Goal: Task Accomplishment & Management: Manage account settings

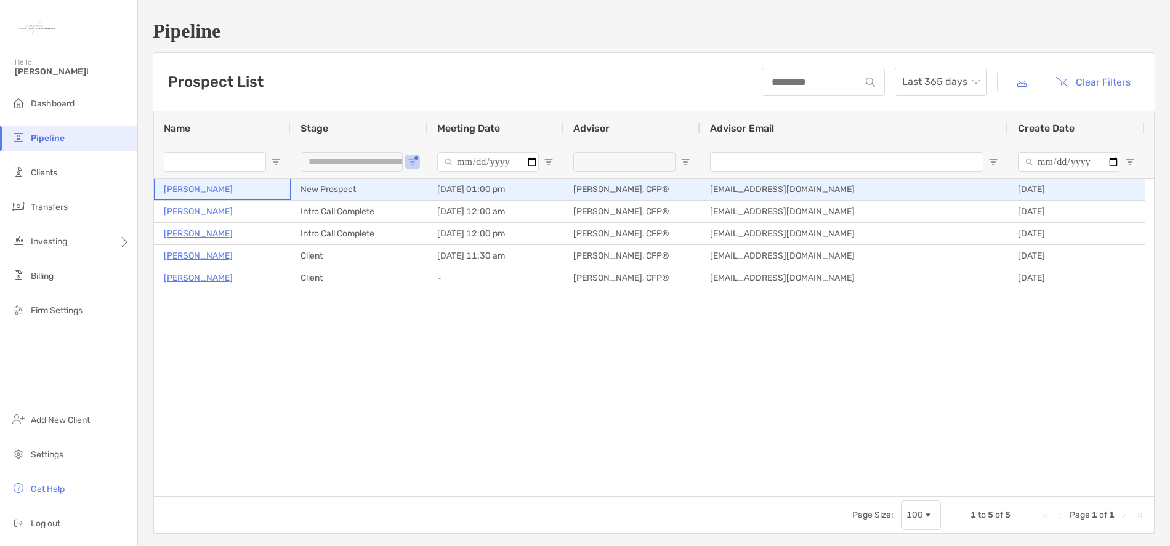
click at [230, 182] on p "Kathryn Ballantyne" at bounding box center [198, 189] width 69 height 15
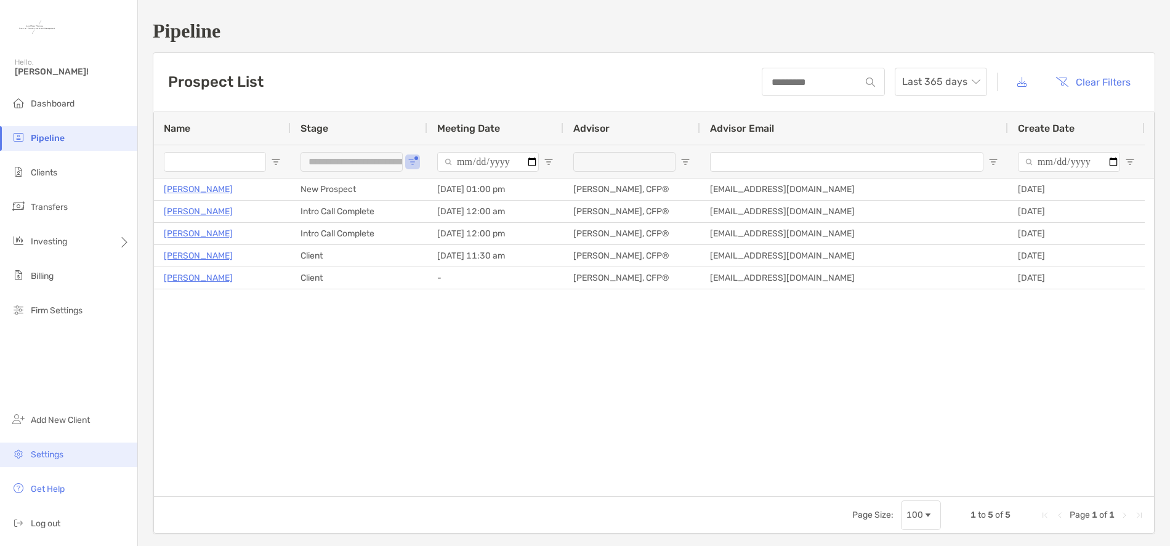
click at [46, 458] on span "Settings" at bounding box center [47, 454] width 33 height 10
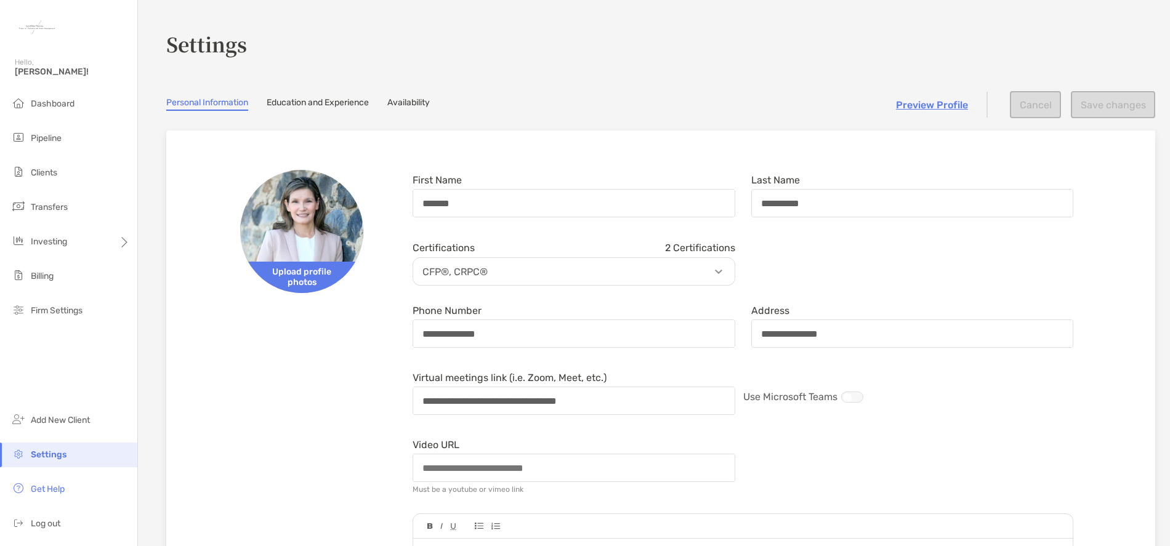
click at [418, 103] on link "Availability" at bounding box center [408, 104] width 42 height 14
